Goal: Find specific page/section: Find specific page/section

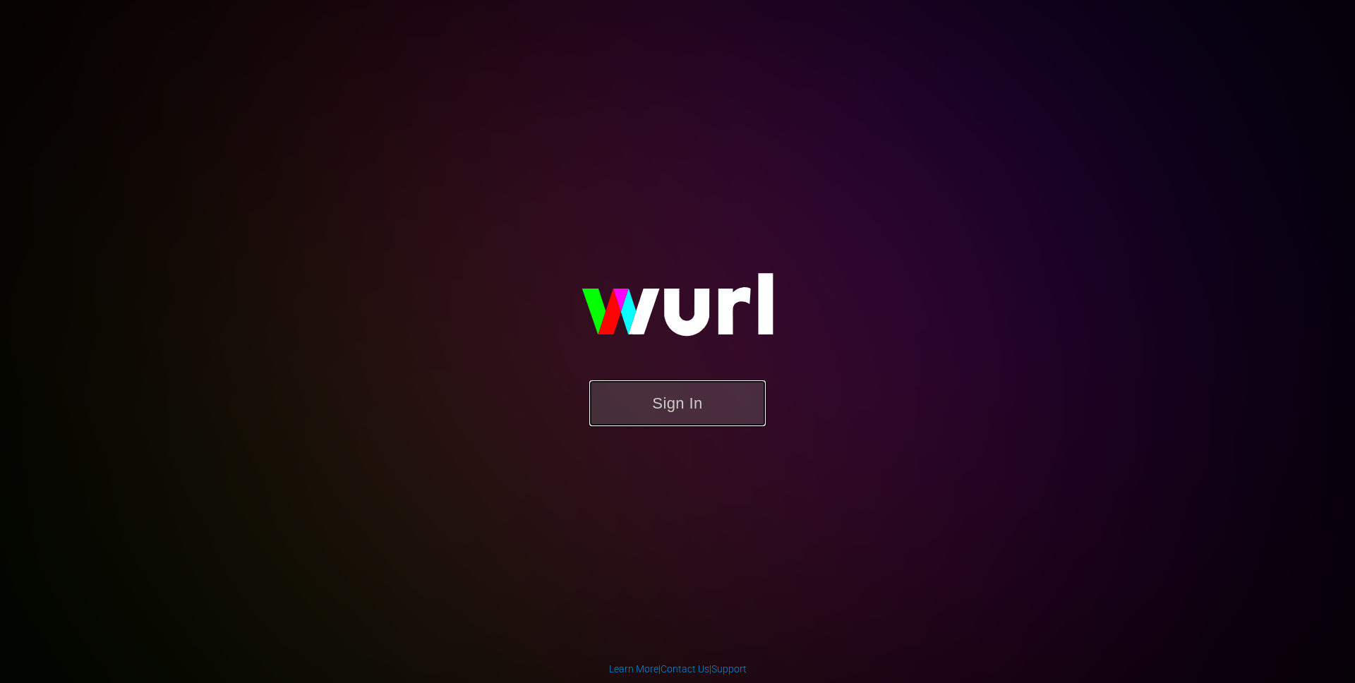
drag, startPoint x: 693, startPoint y: 396, endPoint x: 660, endPoint y: 389, distance: 33.2
click at [692, 395] on button "Sign In" at bounding box center [677, 403] width 176 height 46
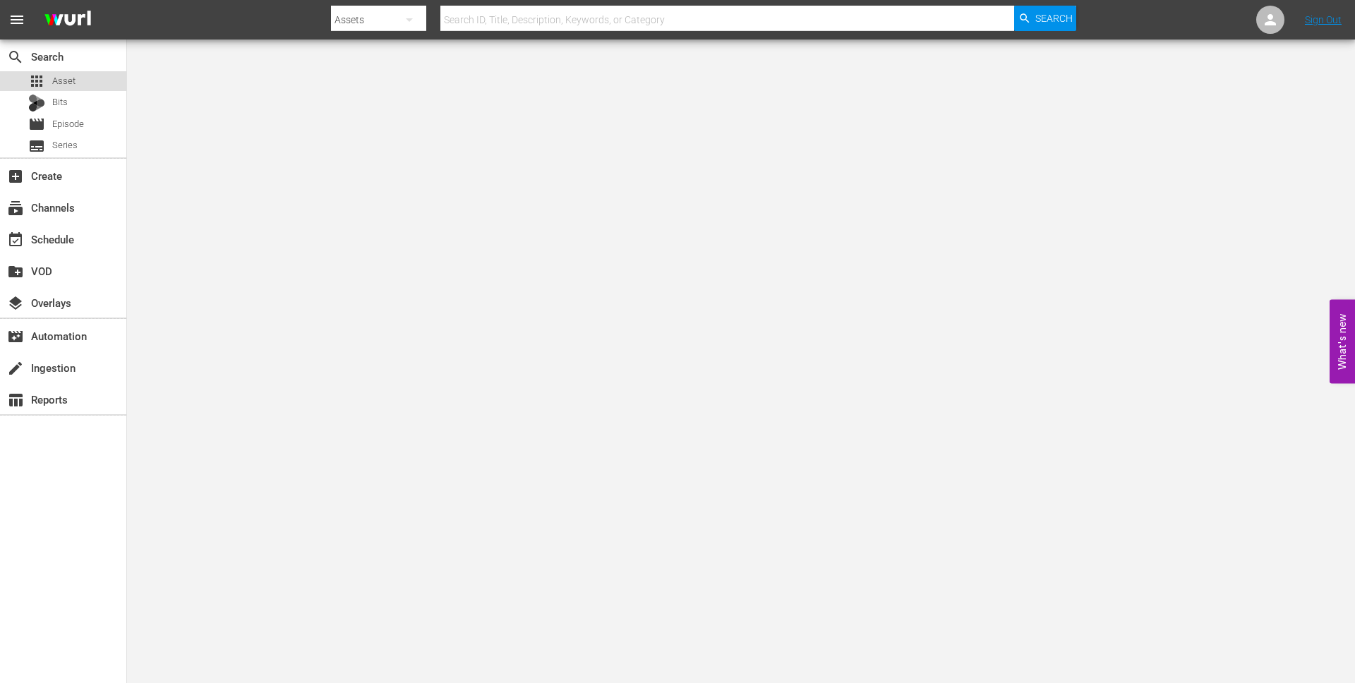
click at [77, 84] on div "apps Asset" at bounding box center [63, 81] width 126 height 20
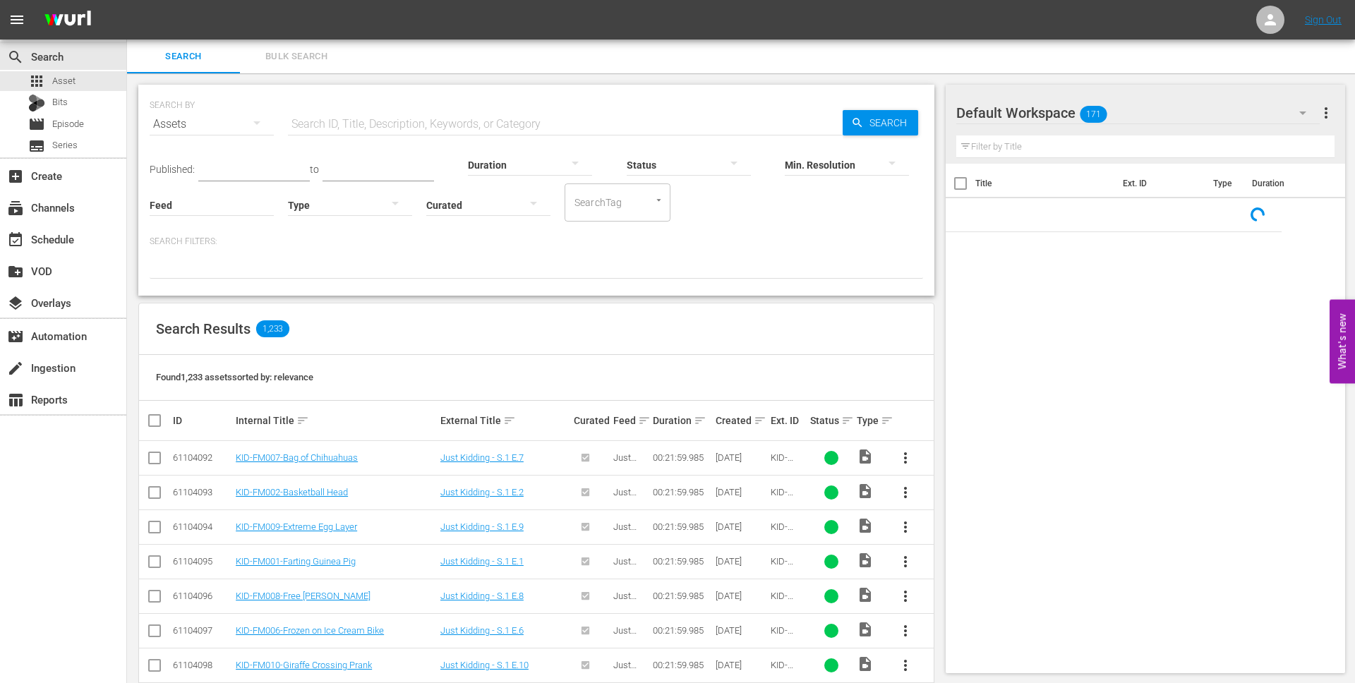
click at [512, 111] on input "text" at bounding box center [565, 124] width 555 height 34
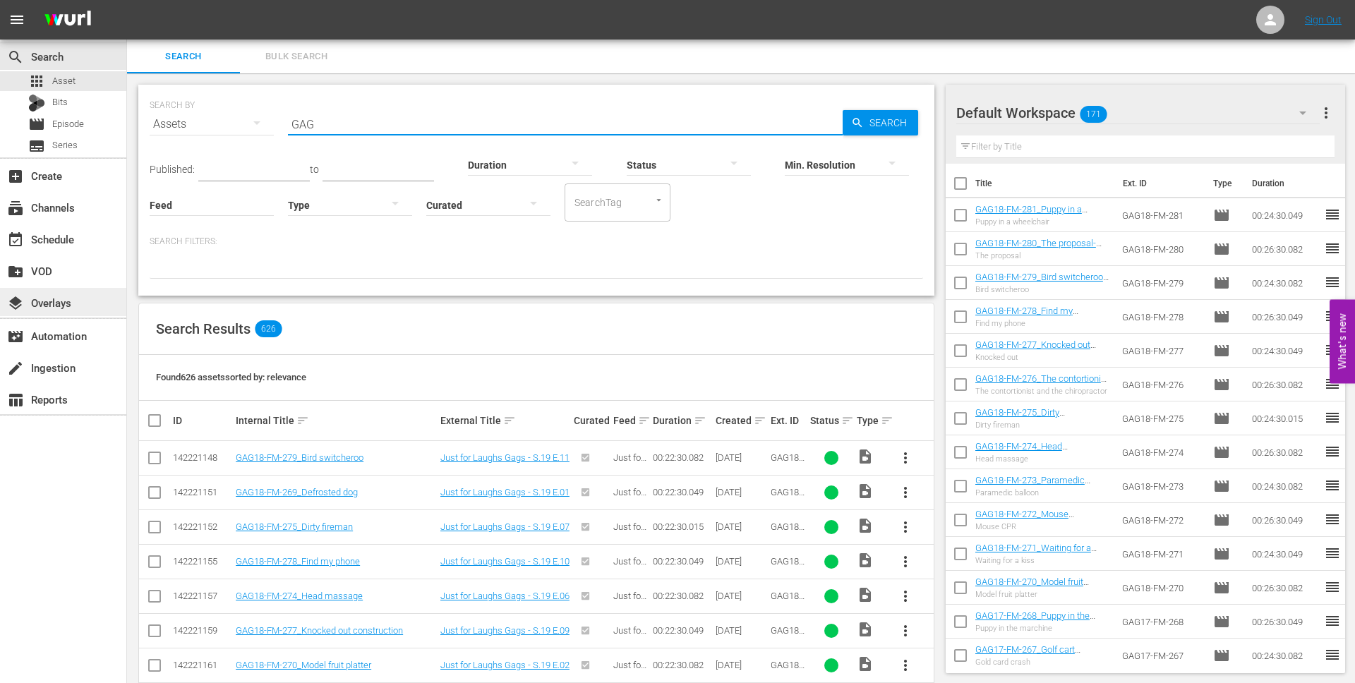
type input "GAG"
click at [499, 461] on link "Just for Laughs Gags - S.19 E.11" at bounding box center [504, 457] width 129 height 11
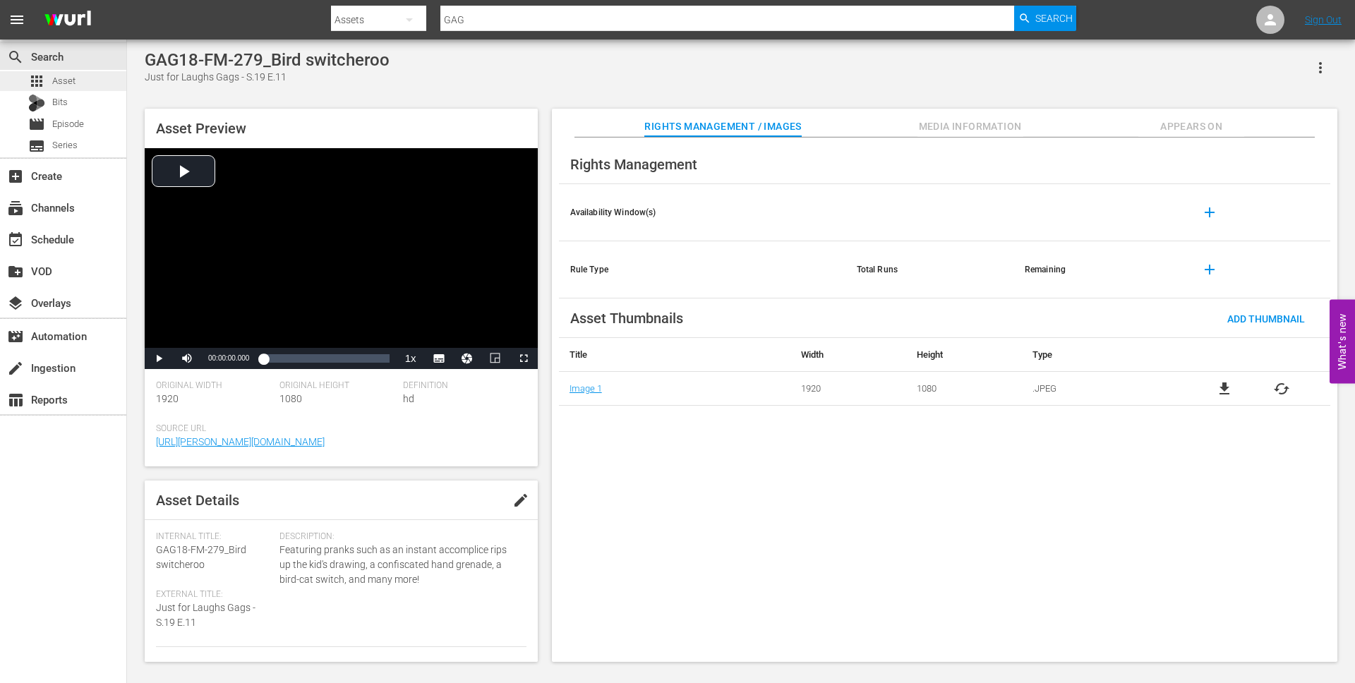
click at [50, 78] on div "apps Asset" at bounding box center [51, 81] width 47 height 20
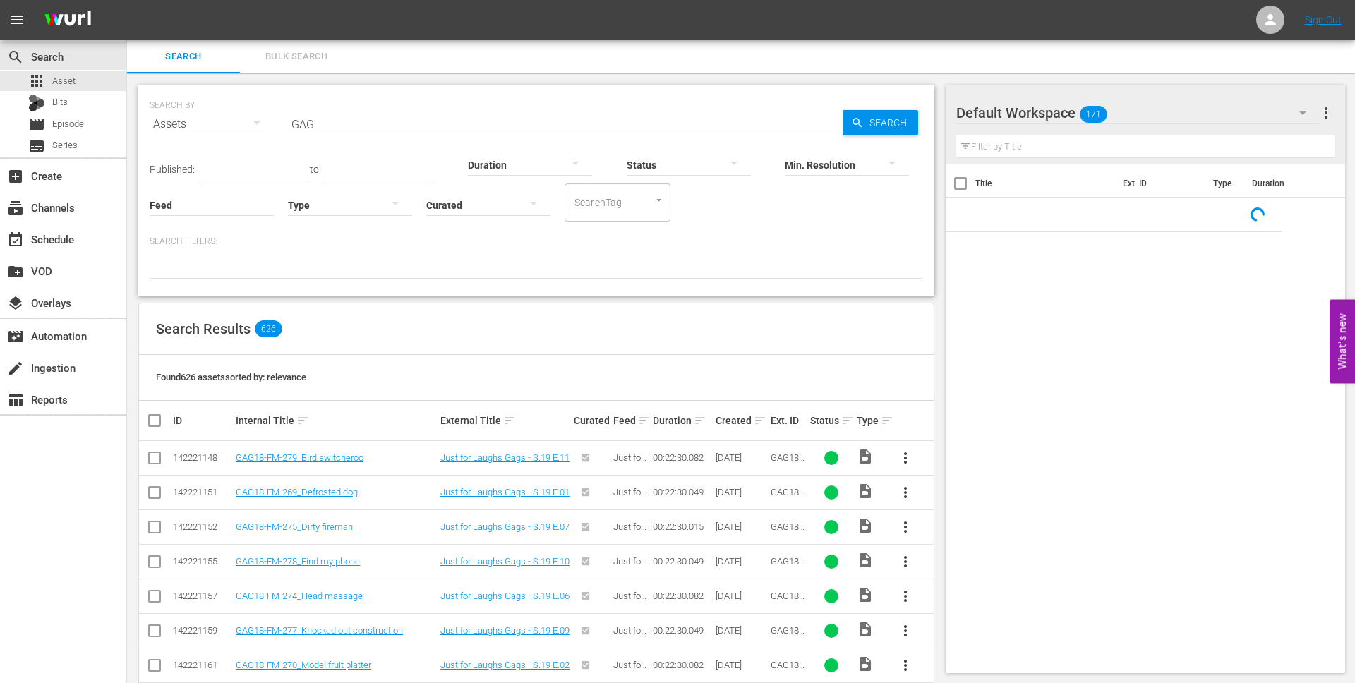
click at [390, 113] on input "GAG" at bounding box center [565, 124] width 555 height 34
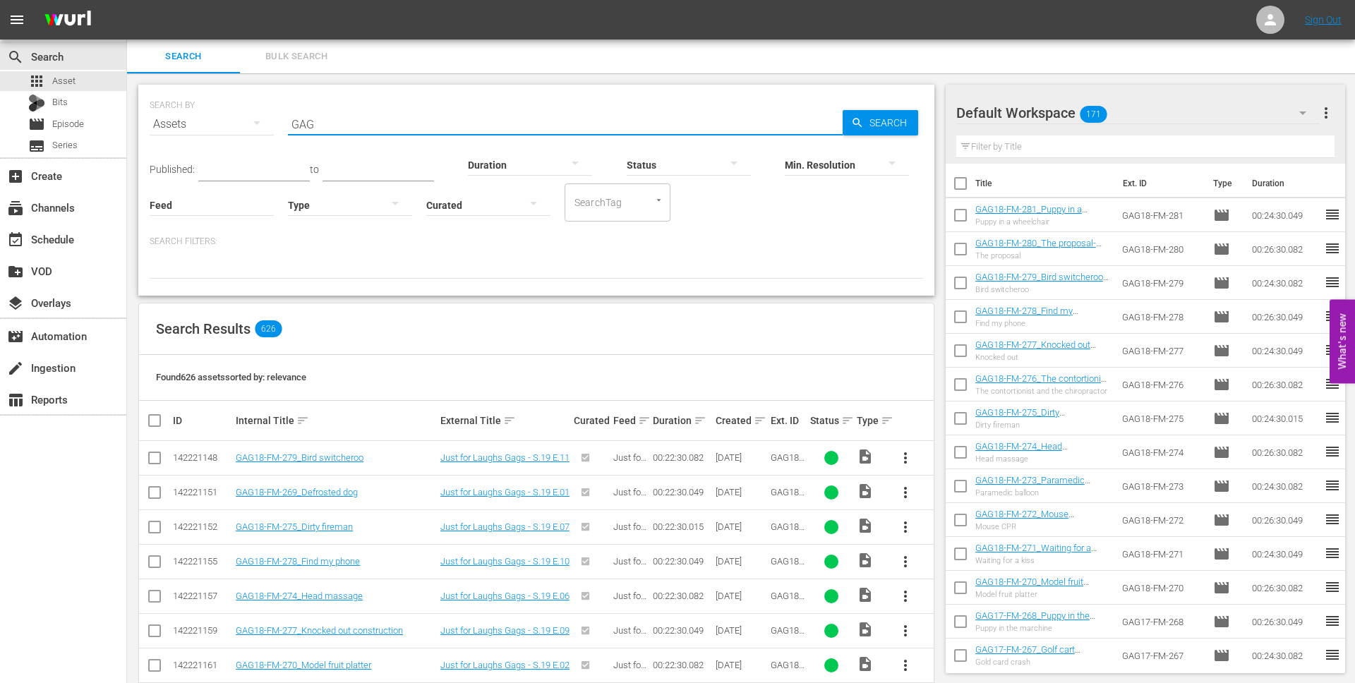
click at [378, 121] on input "GAG" at bounding box center [565, 124] width 555 height 34
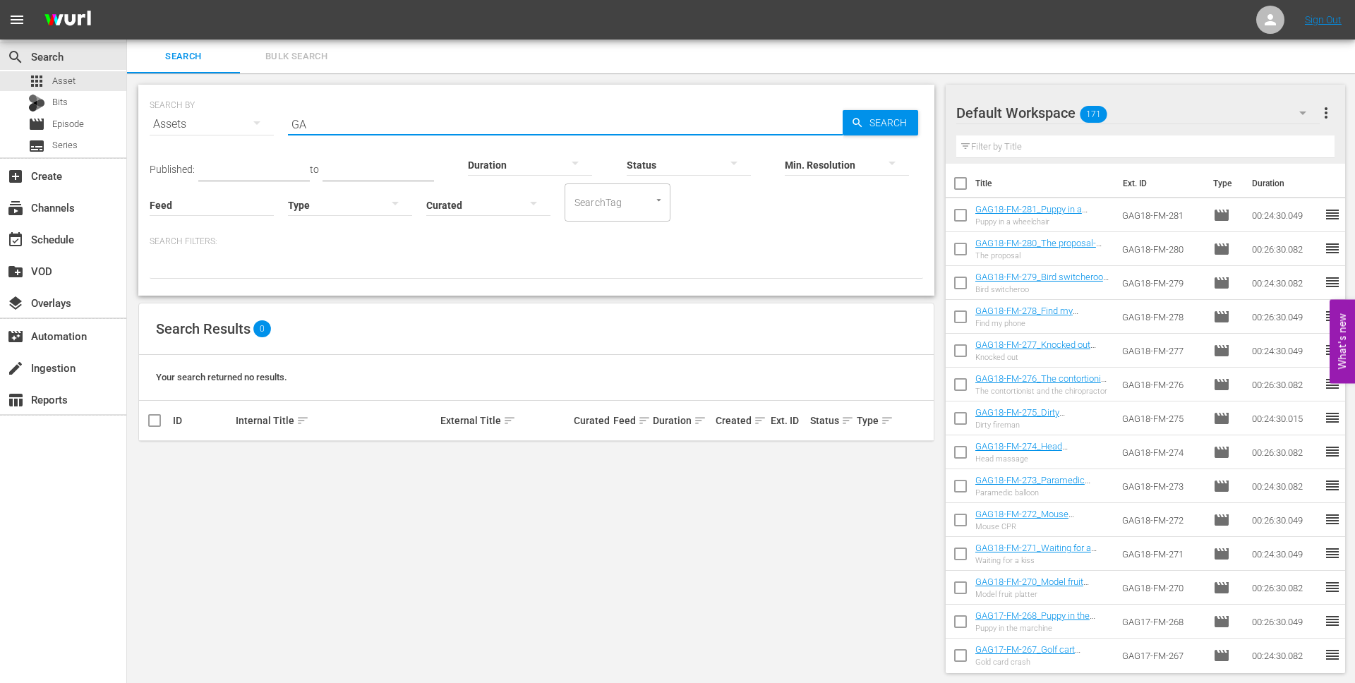
type input "G"
click at [362, 116] on input "holy trinity" at bounding box center [565, 124] width 555 height 34
click at [362, 119] on input "holy trinity" at bounding box center [565, 124] width 555 height 34
type input "gag16"
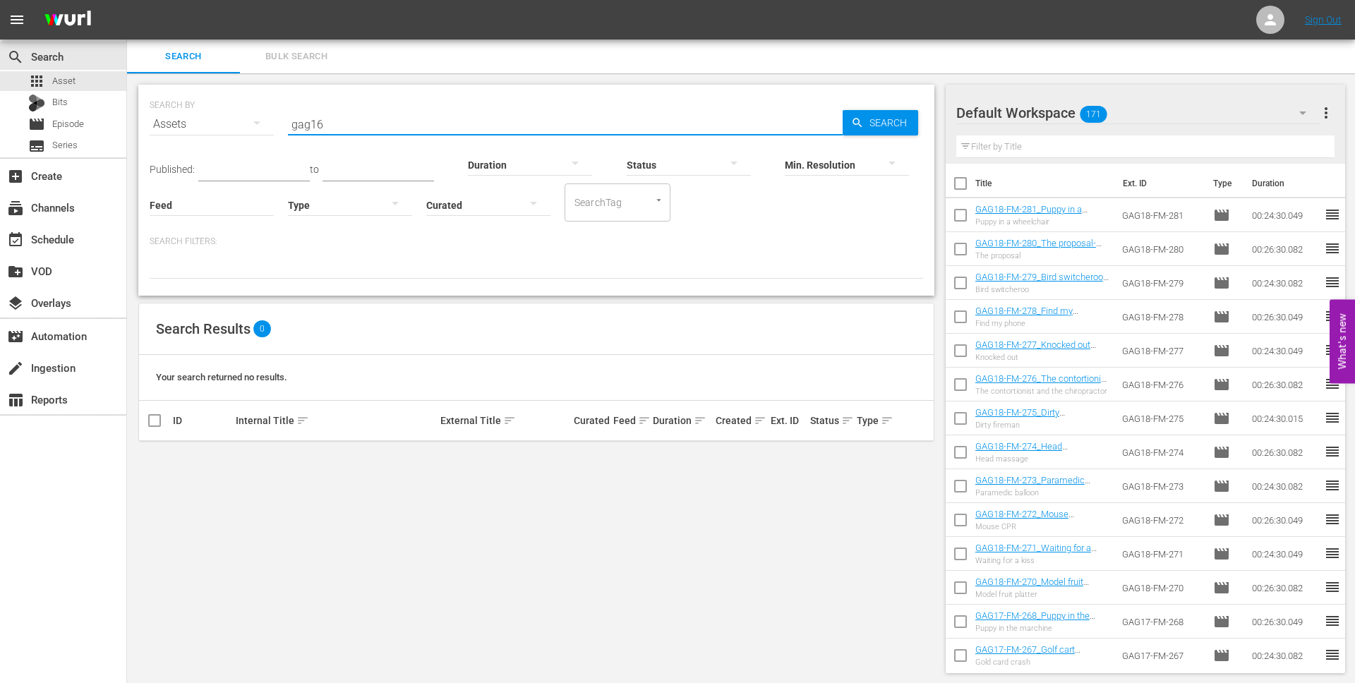
drag, startPoint x: 349, startPoint y: 119, endPoint x: 186, endPoint y: 115, distance: 163.1
click at [184, 115] on div "SEARCH BY Search By Assets Search ID, Title, Description, Keywords, or Category…" at bounding box center [536, 115] width 773 height 51
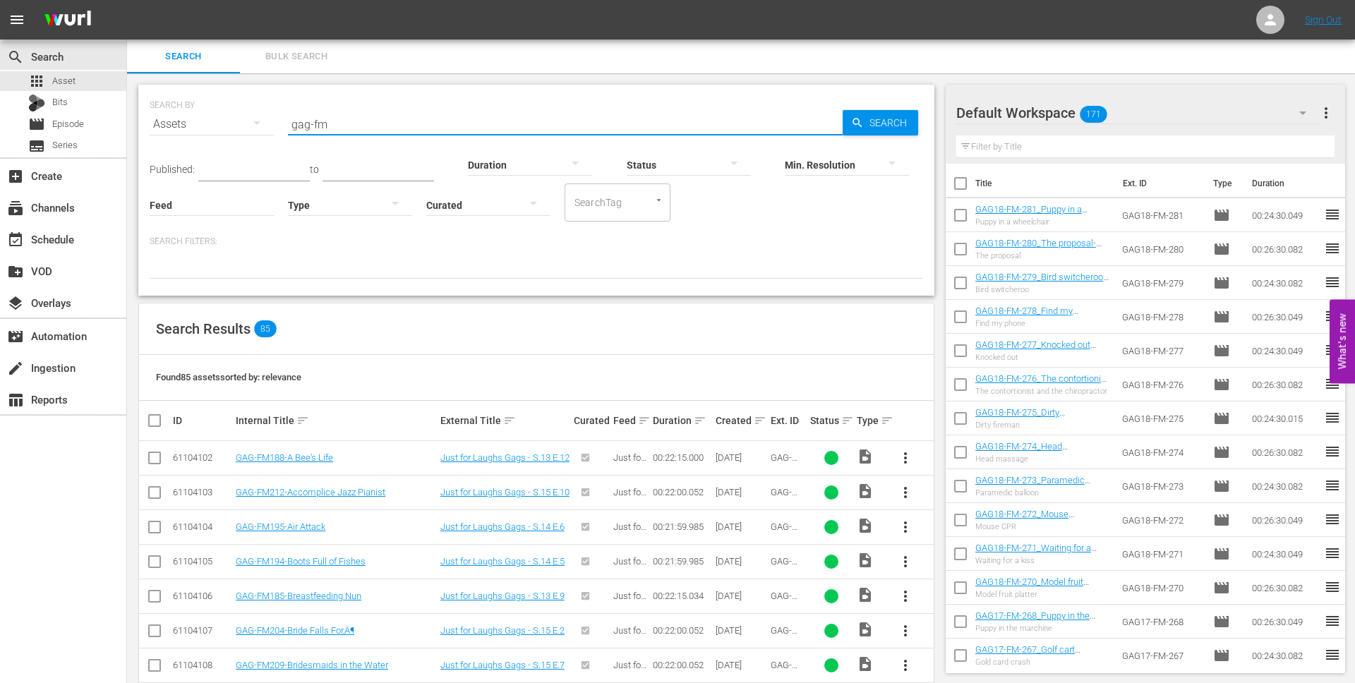
click at [308, 124] on input "gag-fm" at bounding box center [565, 124] width 555 height 34
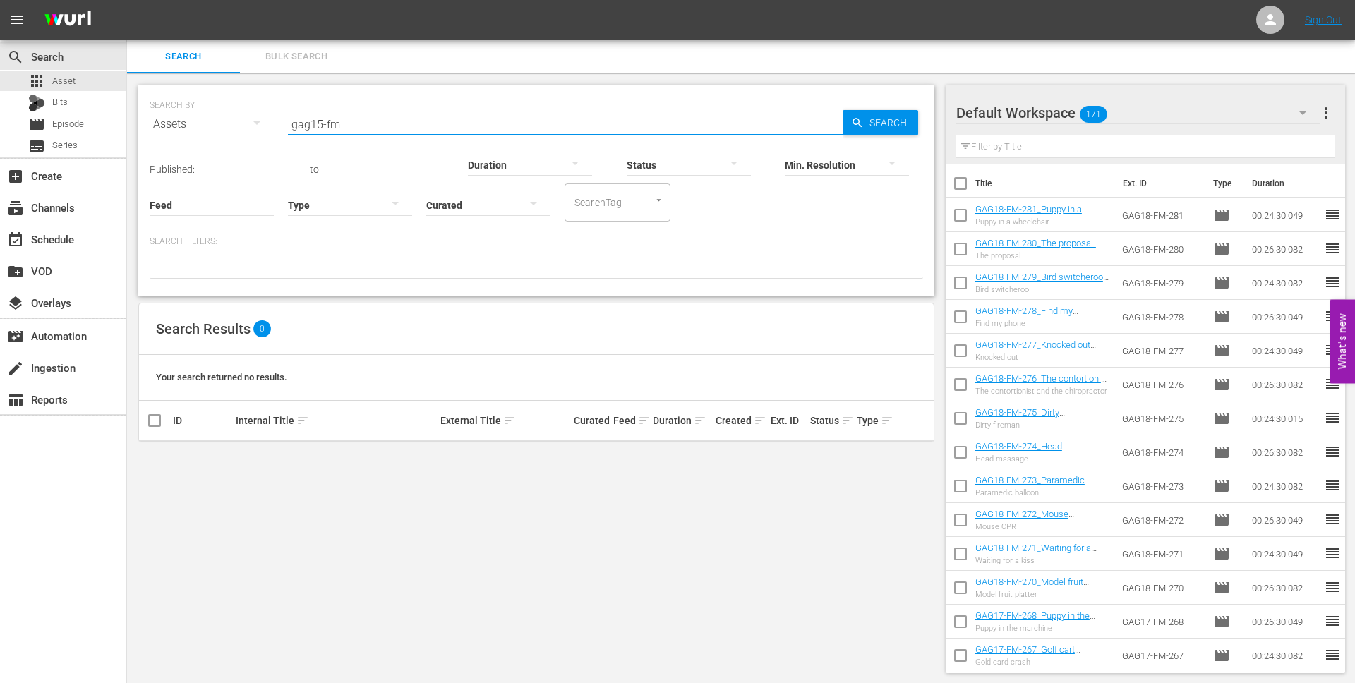
drag, startPoint x: 313, startPoint y: 123, endPoint x: 423, endPoint y: 128, distance: 109.5
click at [379, 125] on input "gag15-fm" at bounding box center [565, 124] width 555 height 34
type input "g"
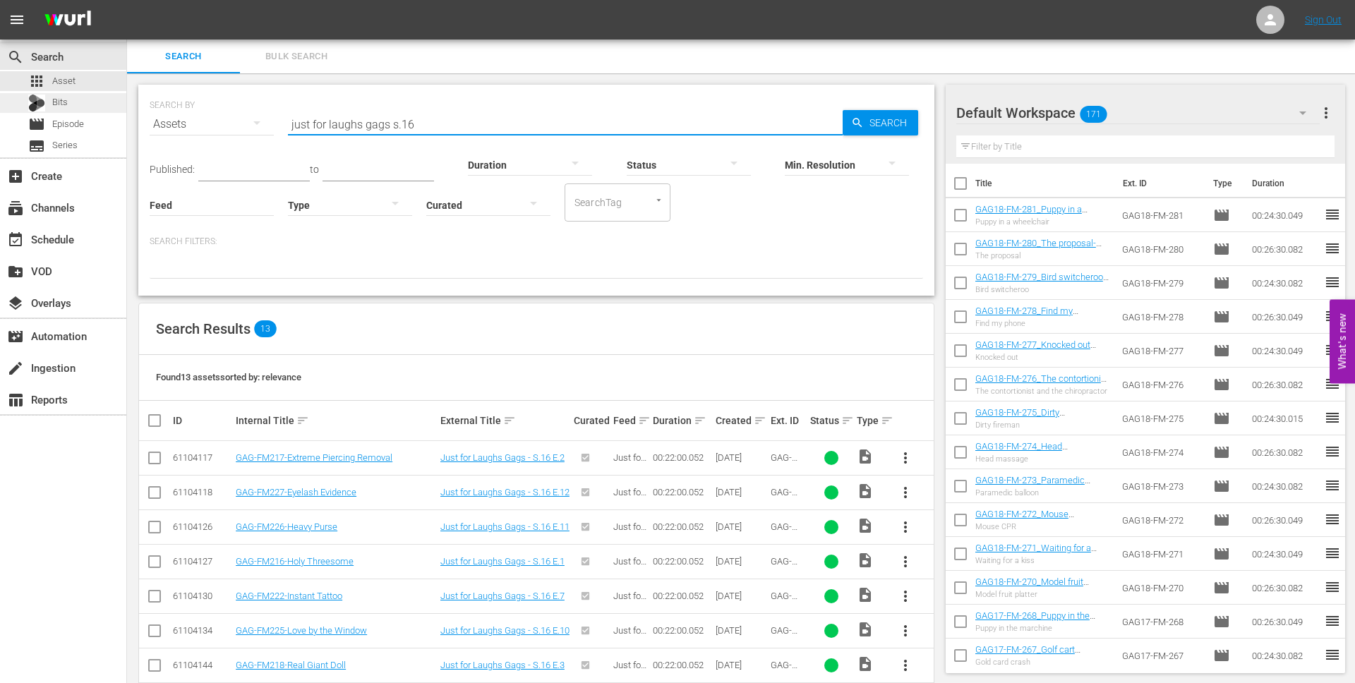
type input "just for laughs gags s.16"
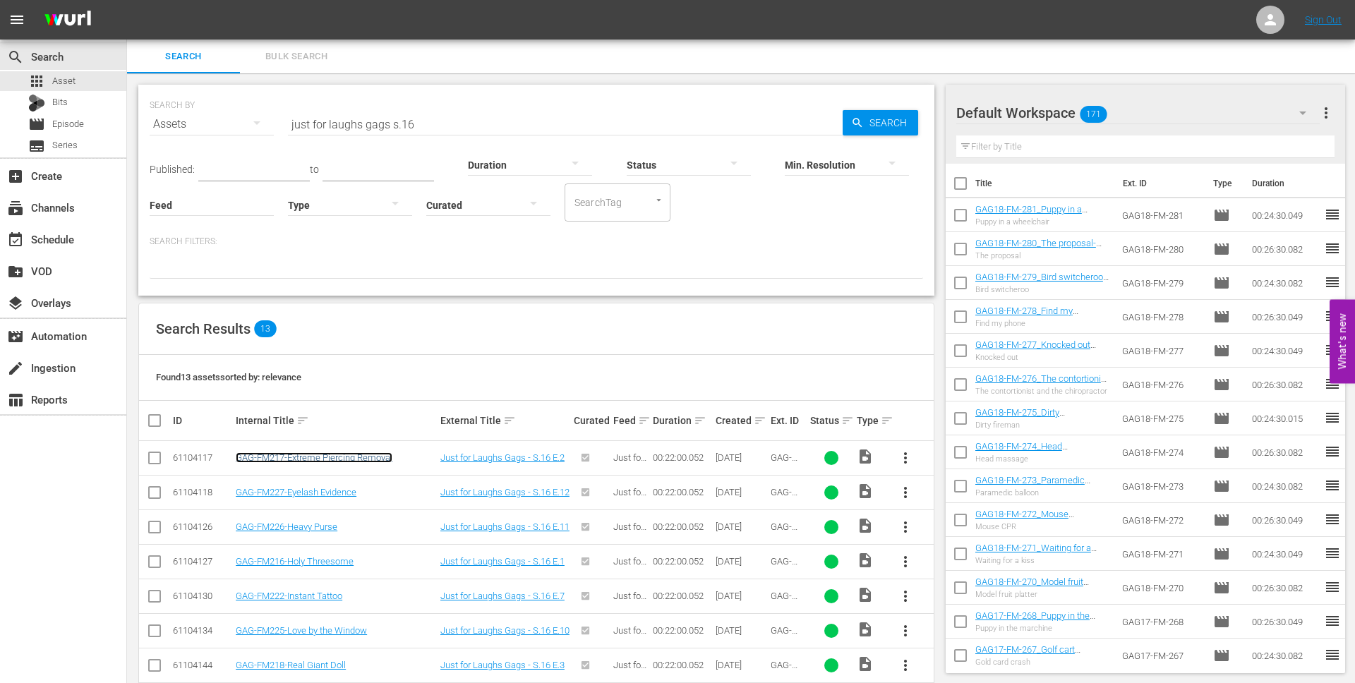
click at [286, 452] on link "GAG-FM217-Extreme Piercing Removal" at bounding box center [314, 457] width 157 height 11
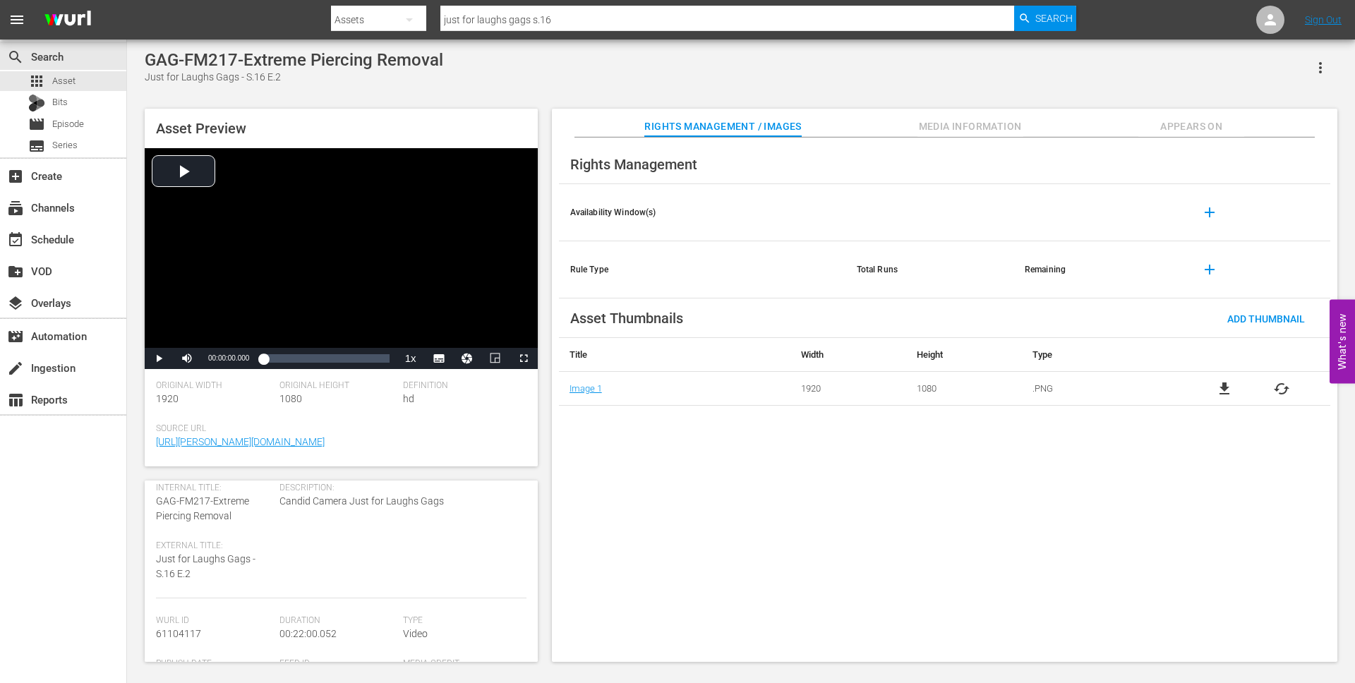
scroll to position [47, 0]
